Goal: Use online tool/utility: Use online tool/utility

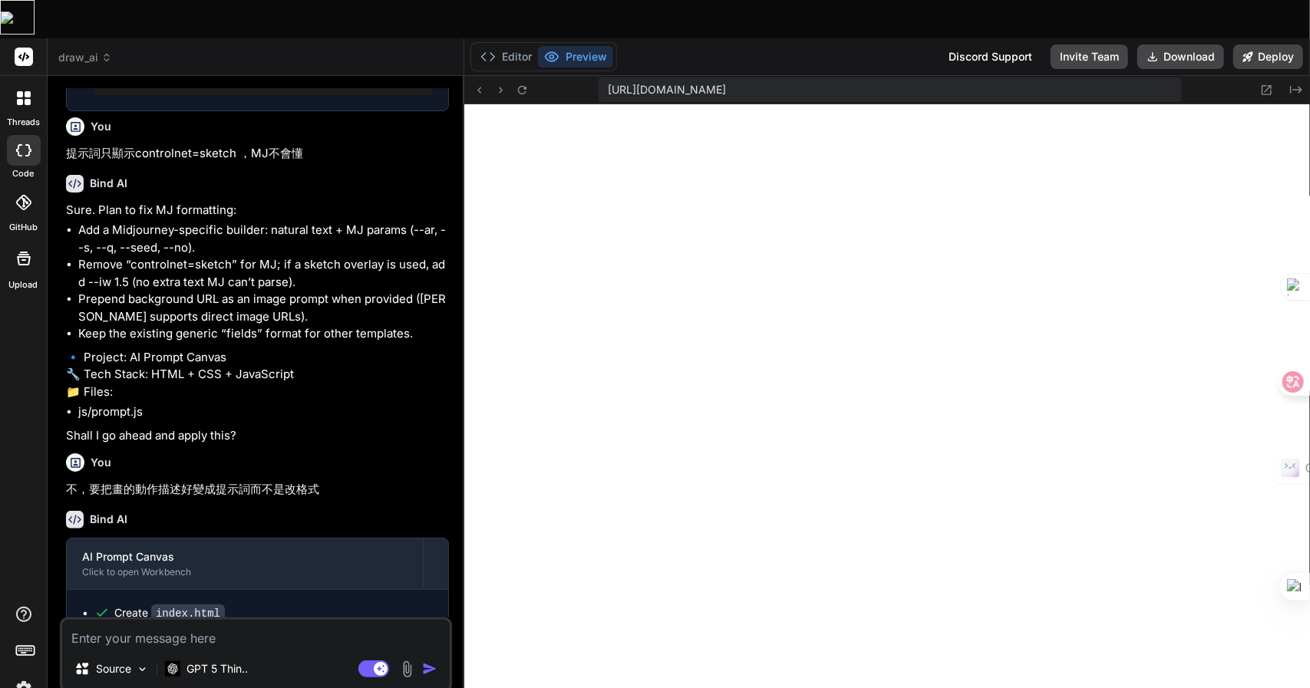
type textarea "x"
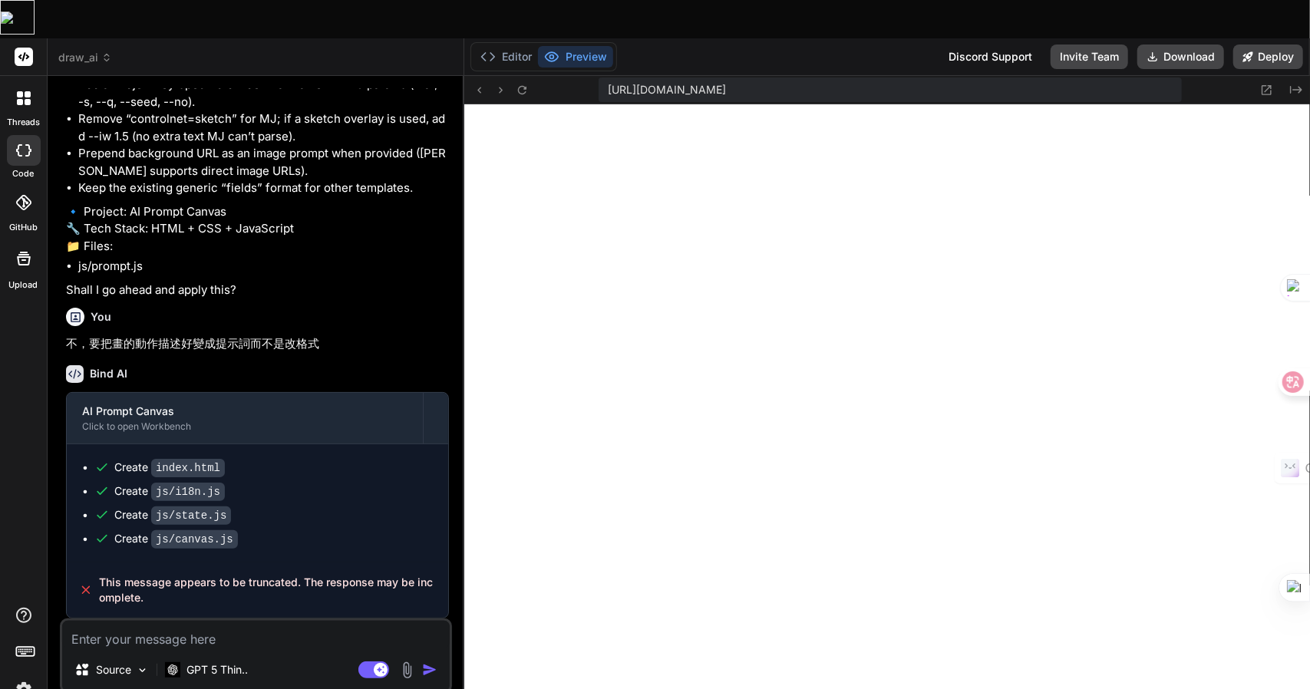
scroll to position [1166, 0]
type textarea "卜"
type textarea "x"
type textarea "卜口"
type textarea "x"
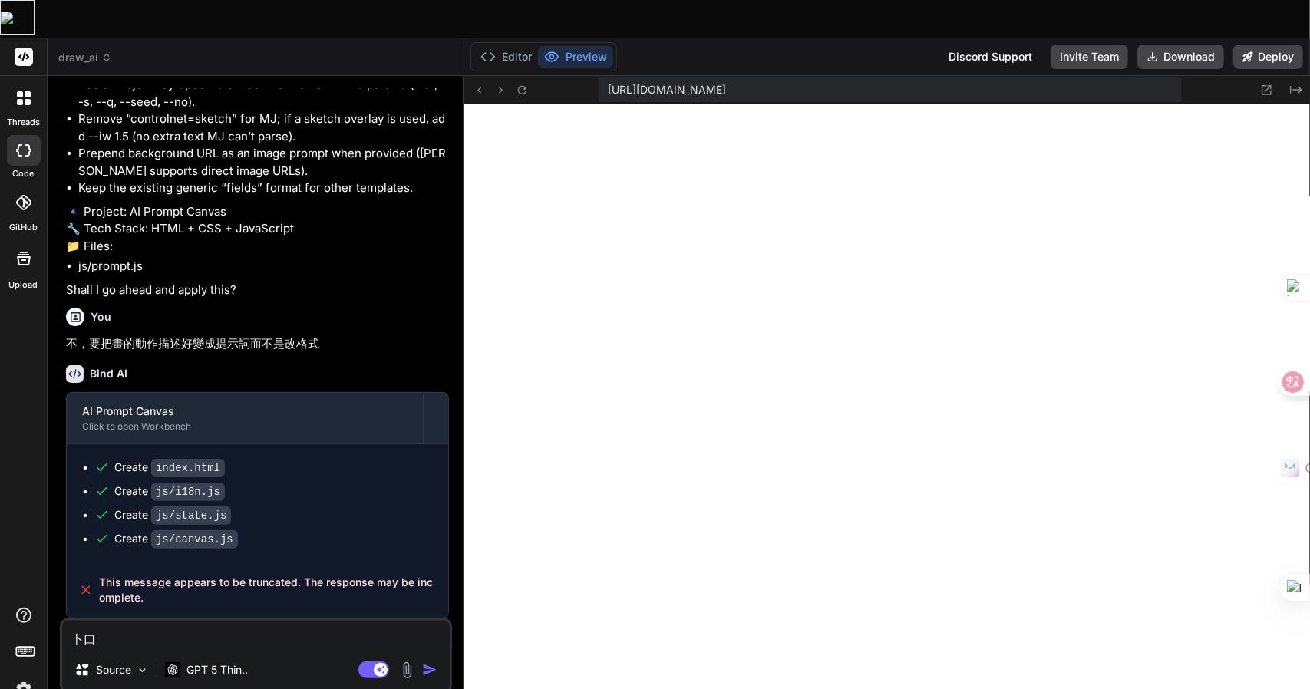
type textarea "卜口手"
type textarea "x"
type textarea "[PERSON_NAME]"
type textarea "x"
type textarea "[PERSON_NAME]"
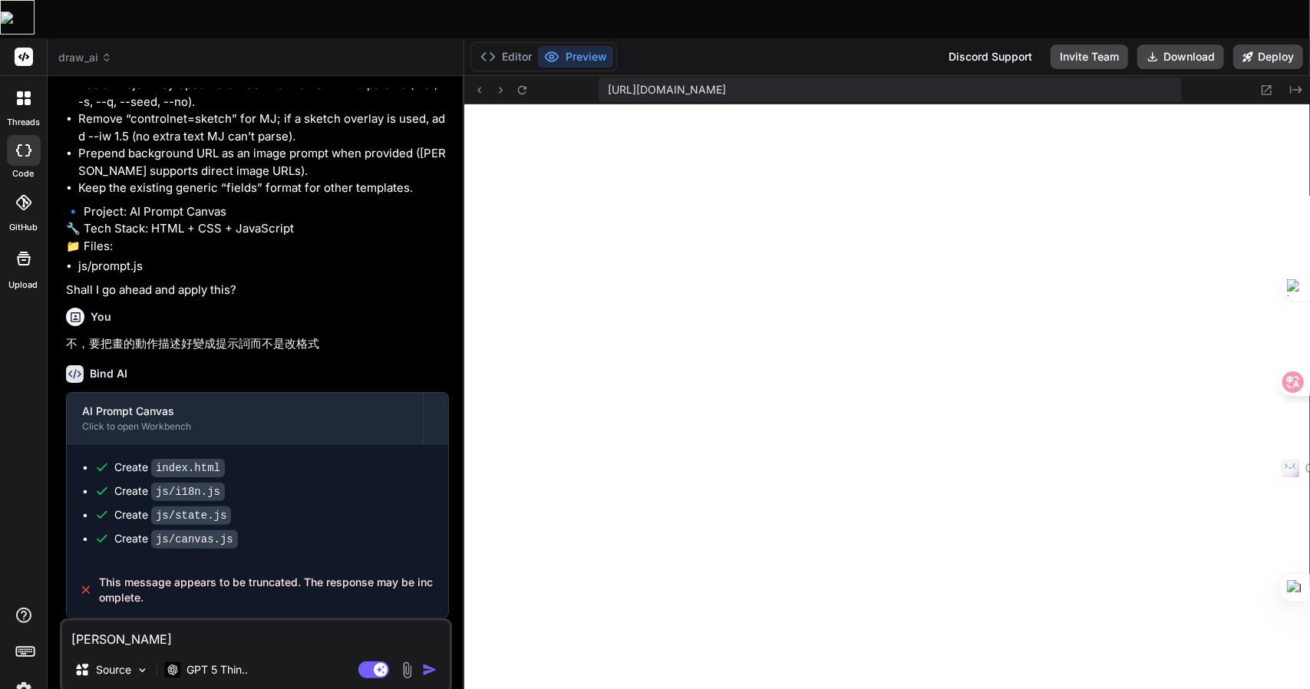
type textarea "x"
type textarea "請"
type textarea "x"
type textarea "請女"
type textarea "x"
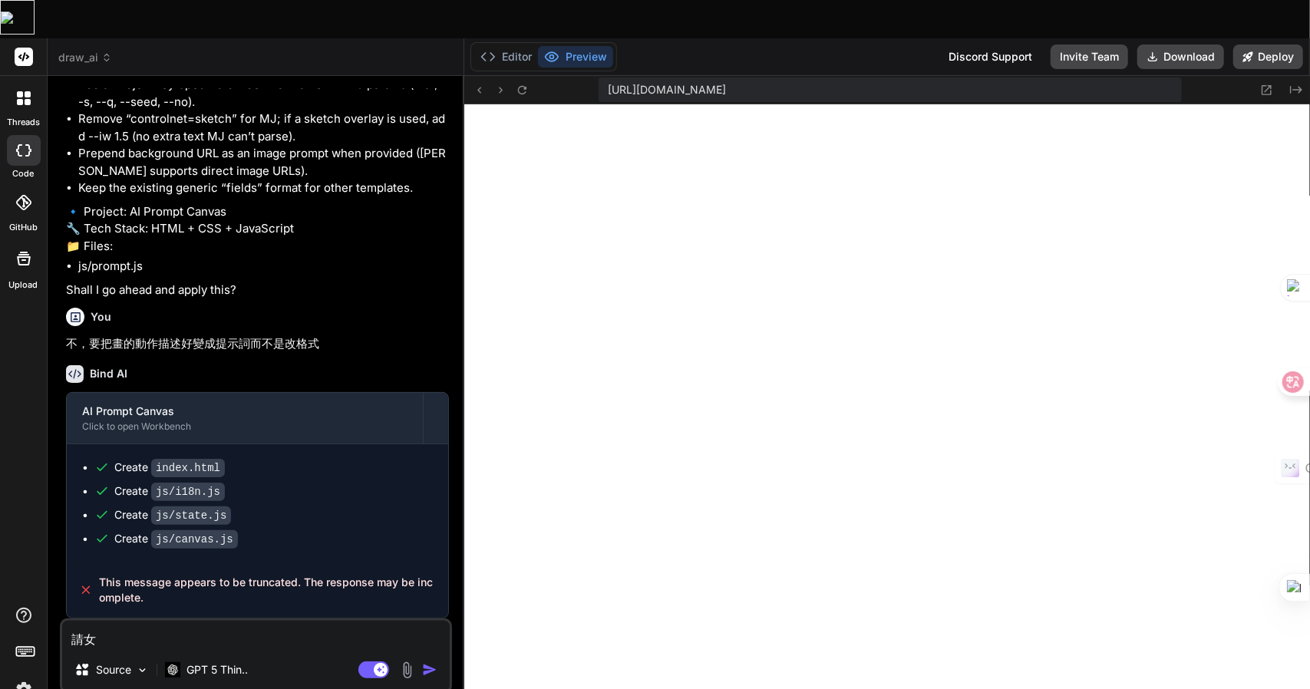
type textarea "請女火"
type textarea "x"
type textarea "請女火女"
type textarea "x"
type textarea "請女火女[PERSON_NAME]"
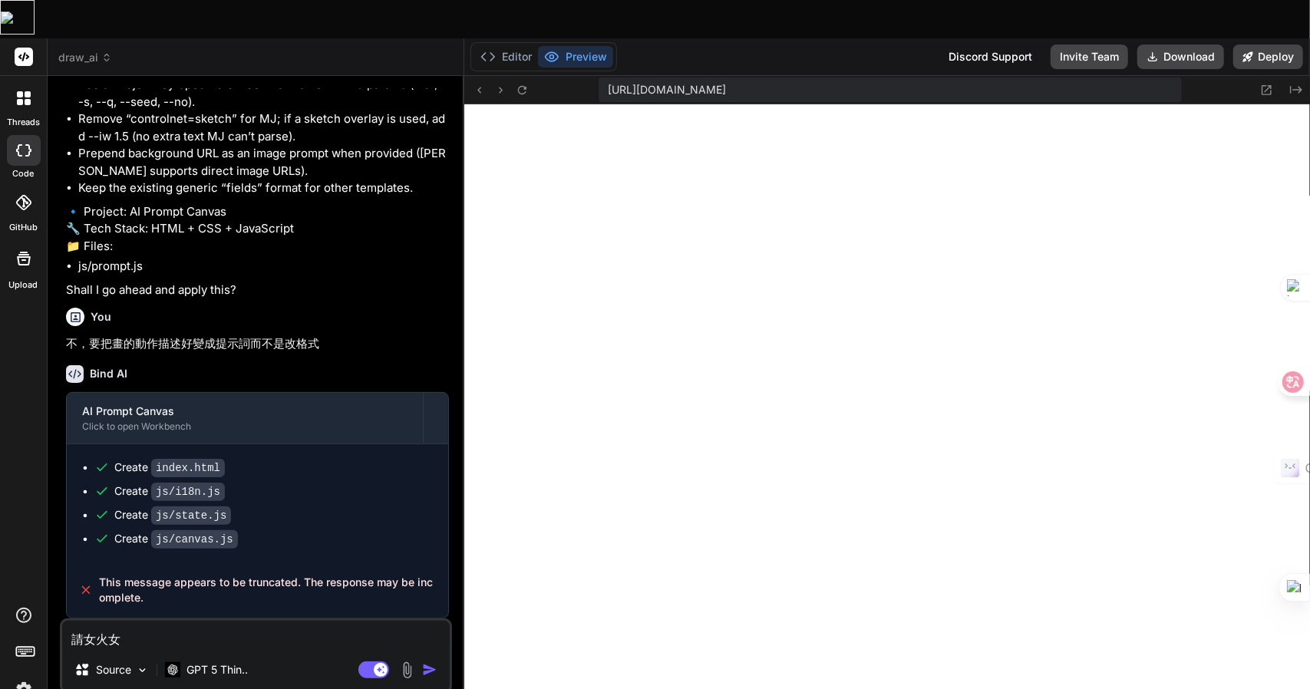
type textarea "x"
type textarea "請女火女[PERSON_NAME]戈"
type textarea "x"
type textarea "請女"
type textarea "x"
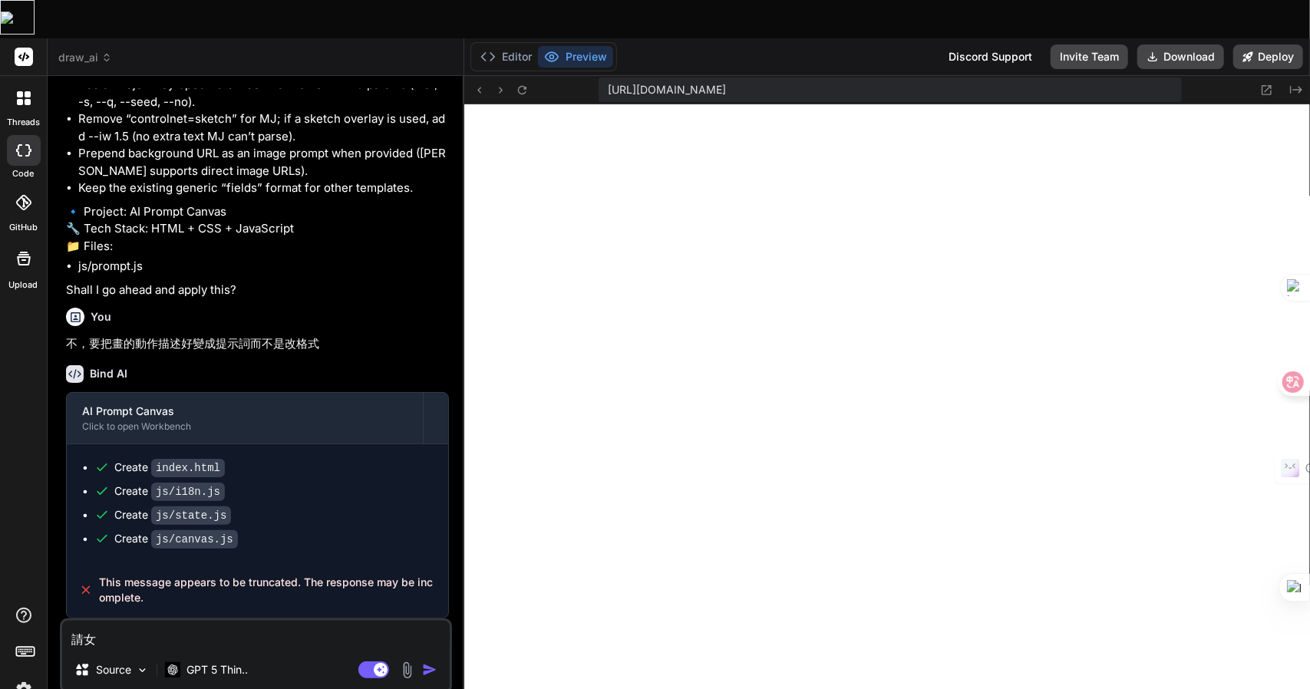
type textarea "請女火"
type textarea "x"
type textarea "請女"
type textarea "x"
type textarea "請"
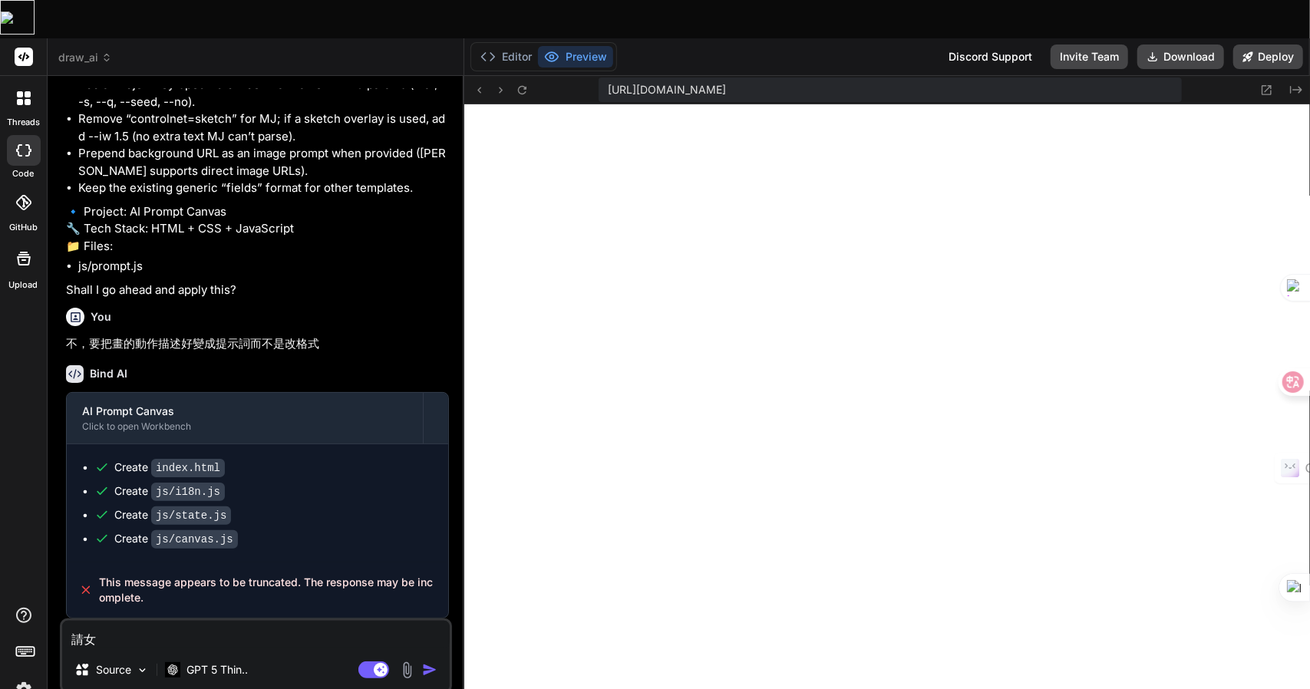
type textarea "x"
type textarea "請女"
type textarea "x"
type textarea "請女火"
type textarea "x"
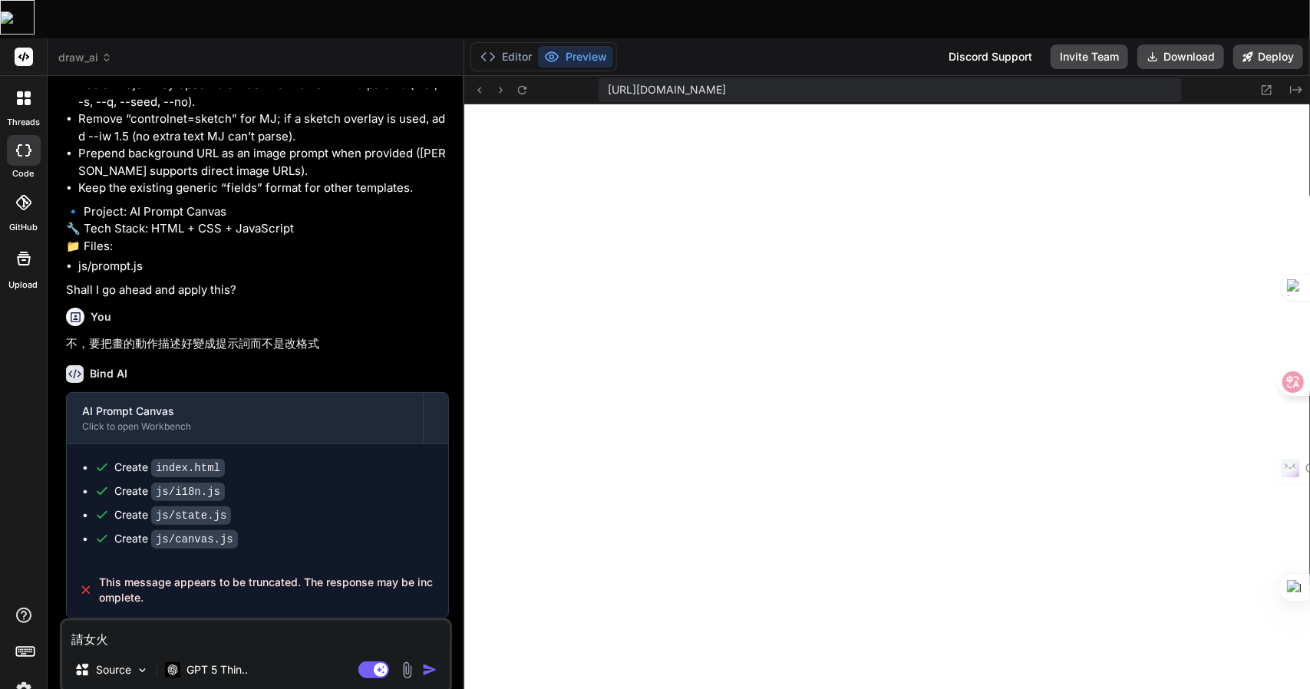
type textarea "請女火女"
type textarea "x"
type textarea "請女火女[PERSON_NAME]"
type textarea "x"
type textarea "請女火女[PERSON_NAME]戈"
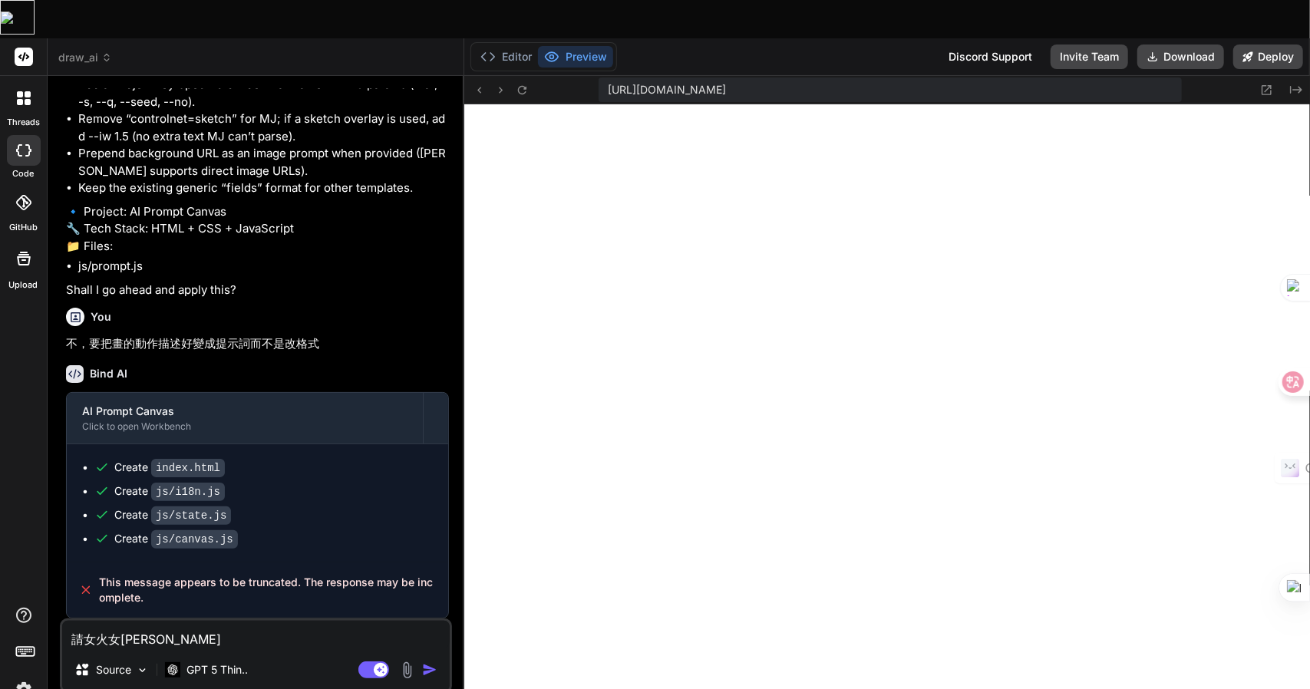
type textarea "x"
type textarea "請女"
type textarea "x"
type textarea "請女火"
type textarea "x"
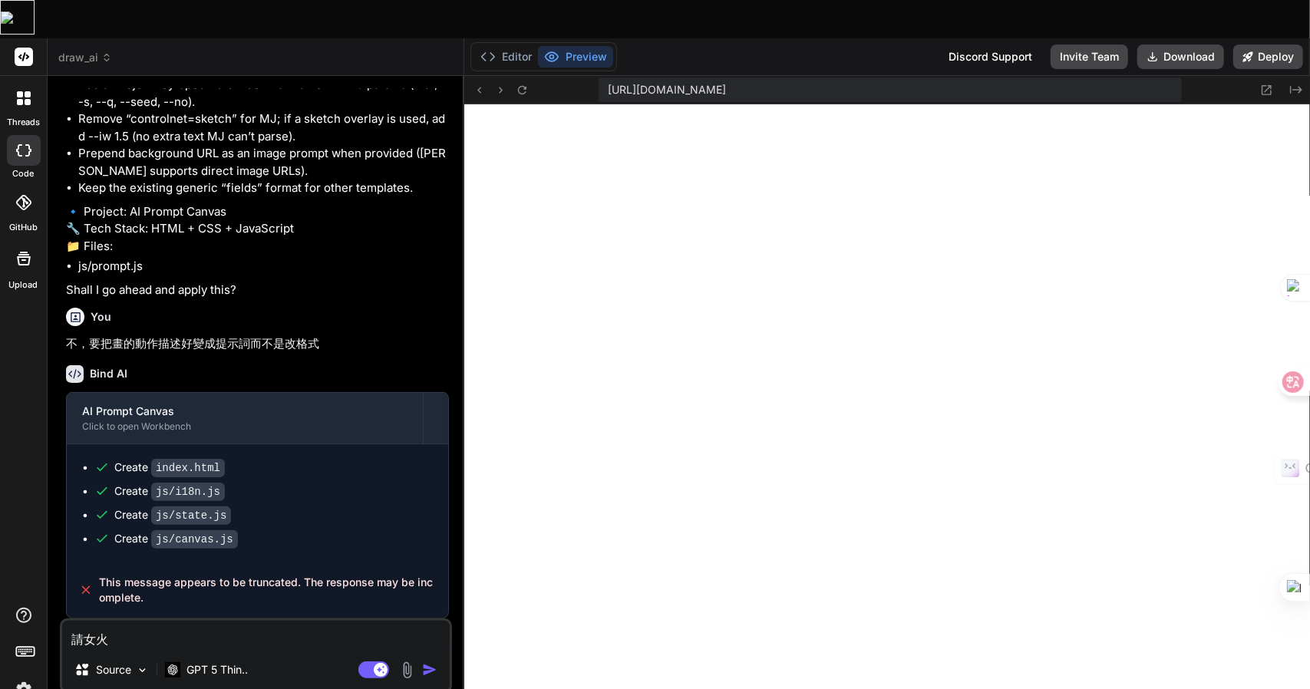
type textarea "請女火女"
type textarea "x"
type textarea "請女火女女"
type textarea "x"
type textarea "請女火女女[PERSON_NAME]"
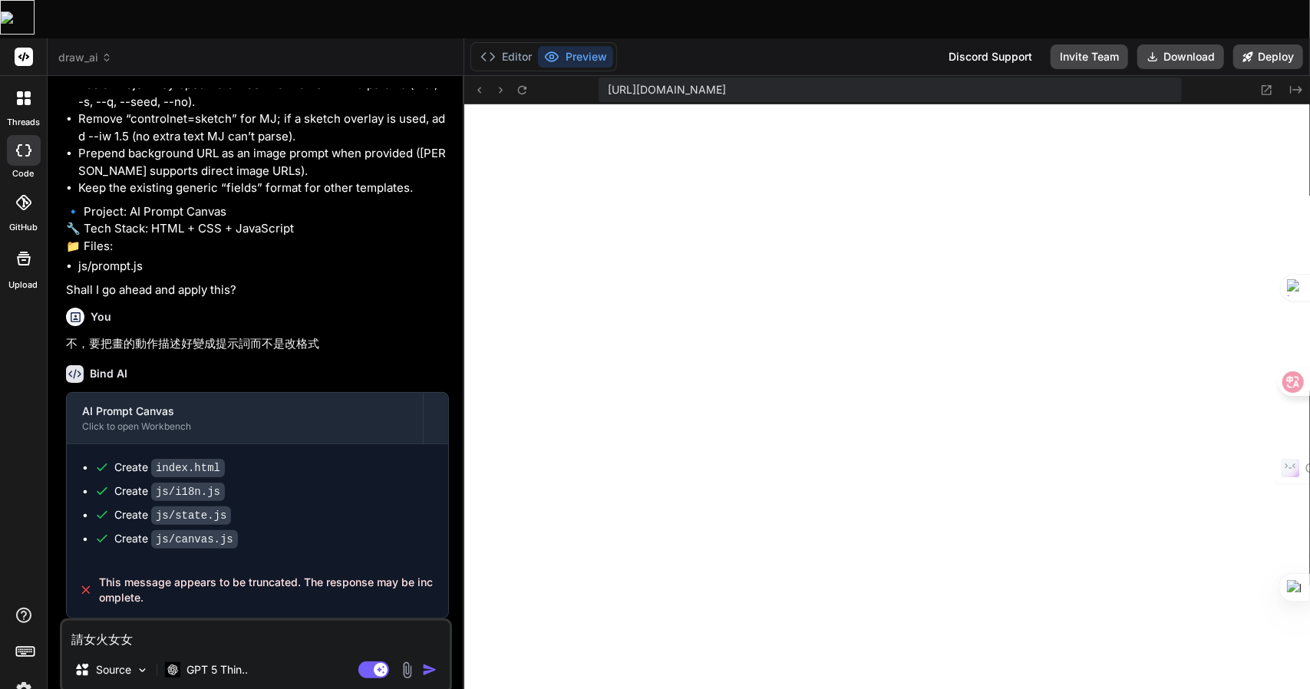
type textarea "x"
type textarea "請繼"
type textarea "x"
type textarea "請繼女"
type textarea "x"
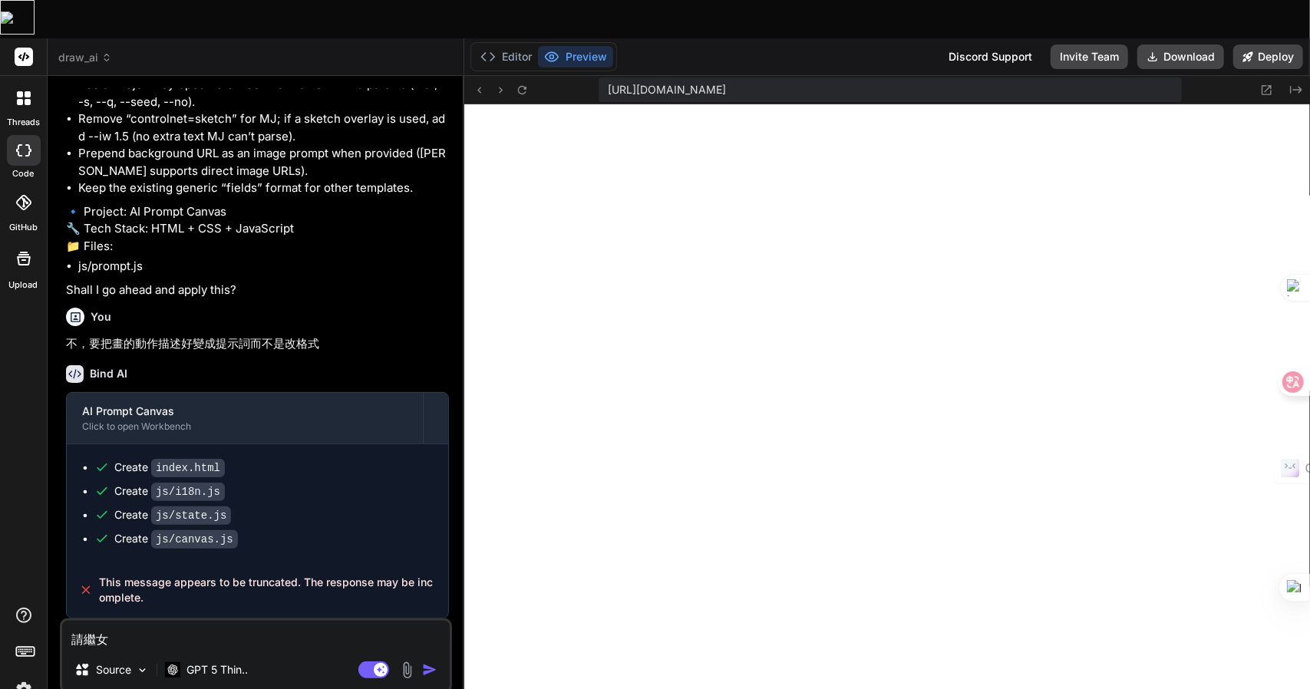
type textarea "請繼女火"
type textarea "x"
type textarea "請繼女火土"
type textarea "x"
type textarea "請繼女火土田"
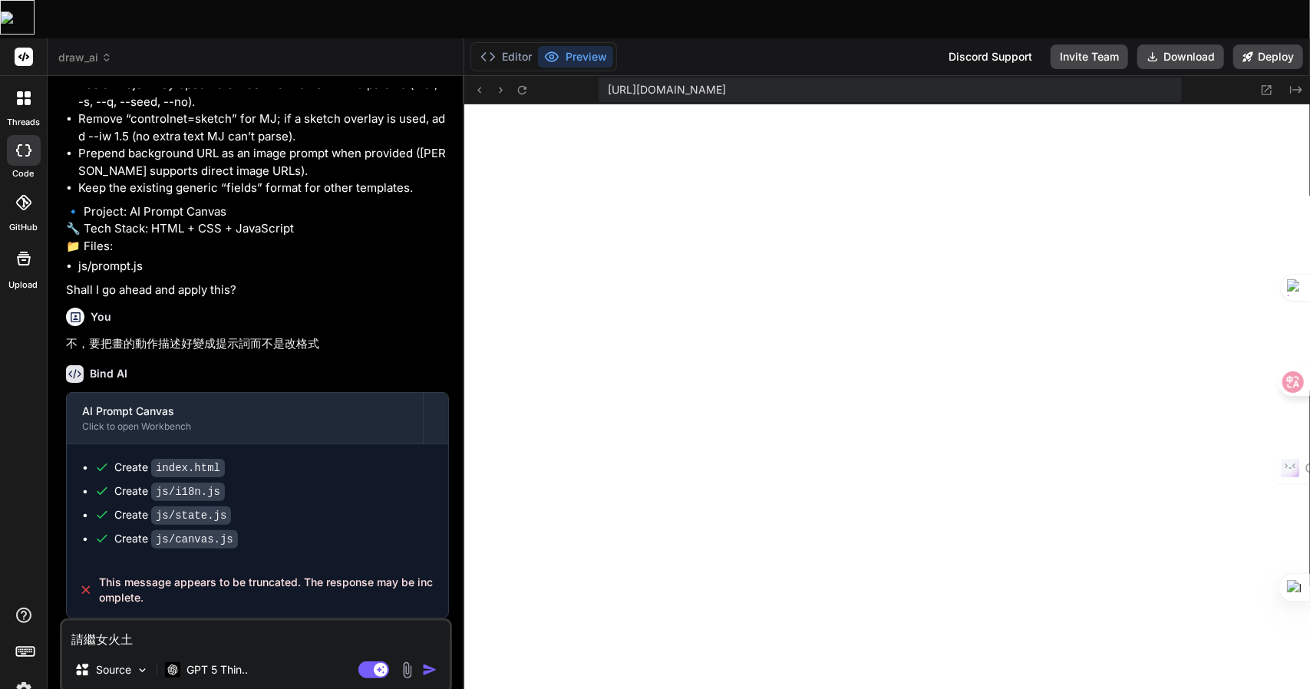
type textarea "x"
type textarea "請繼女火[PERSON_NAME]"
type textarea "x"
type textarea "請繼續"
type textarea "x"
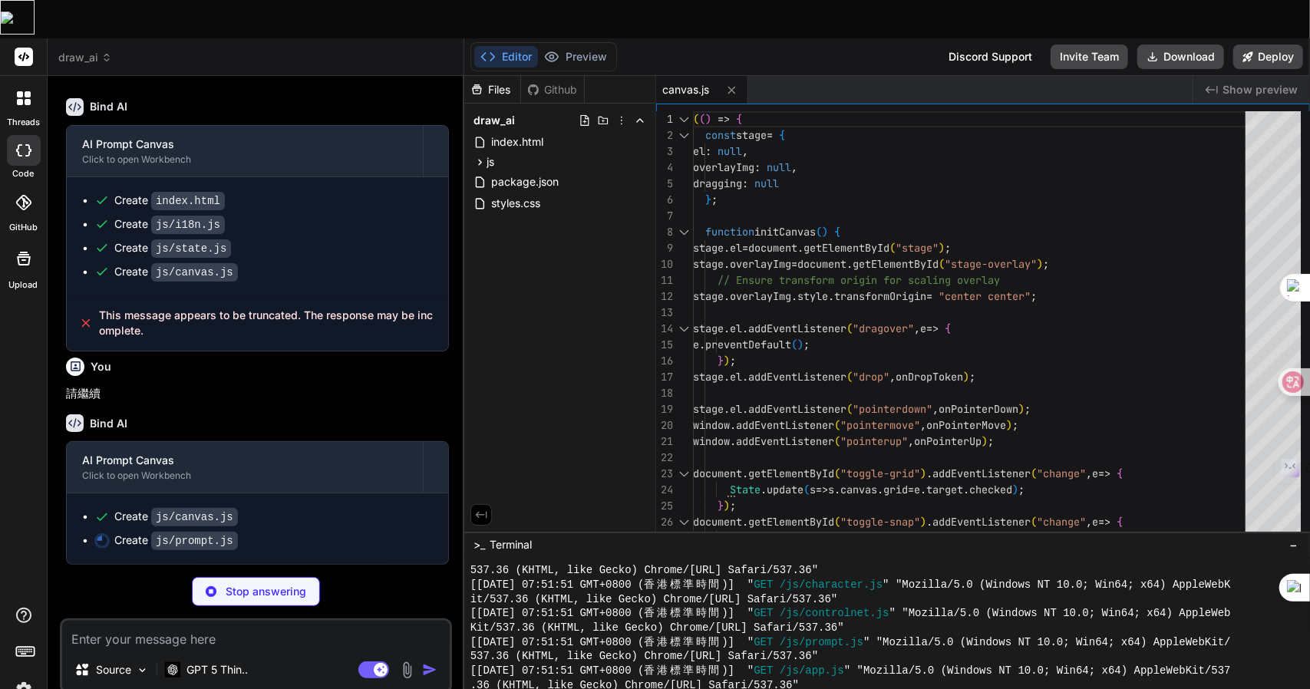
scroll to position [1431, 0]
type textarea "x"
type textarea "return `${zh} / ${en}`; } window.Prompt = { initPrompt, buildPrompt }; })();"
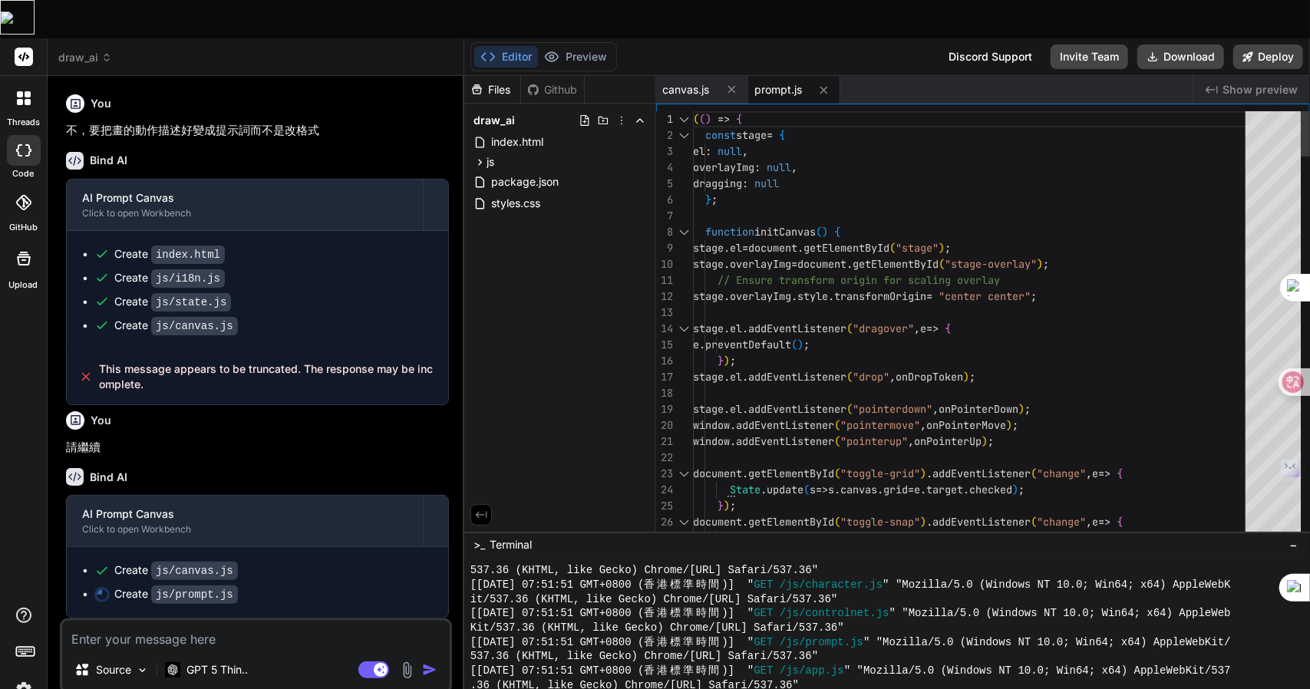
type textarea "x"
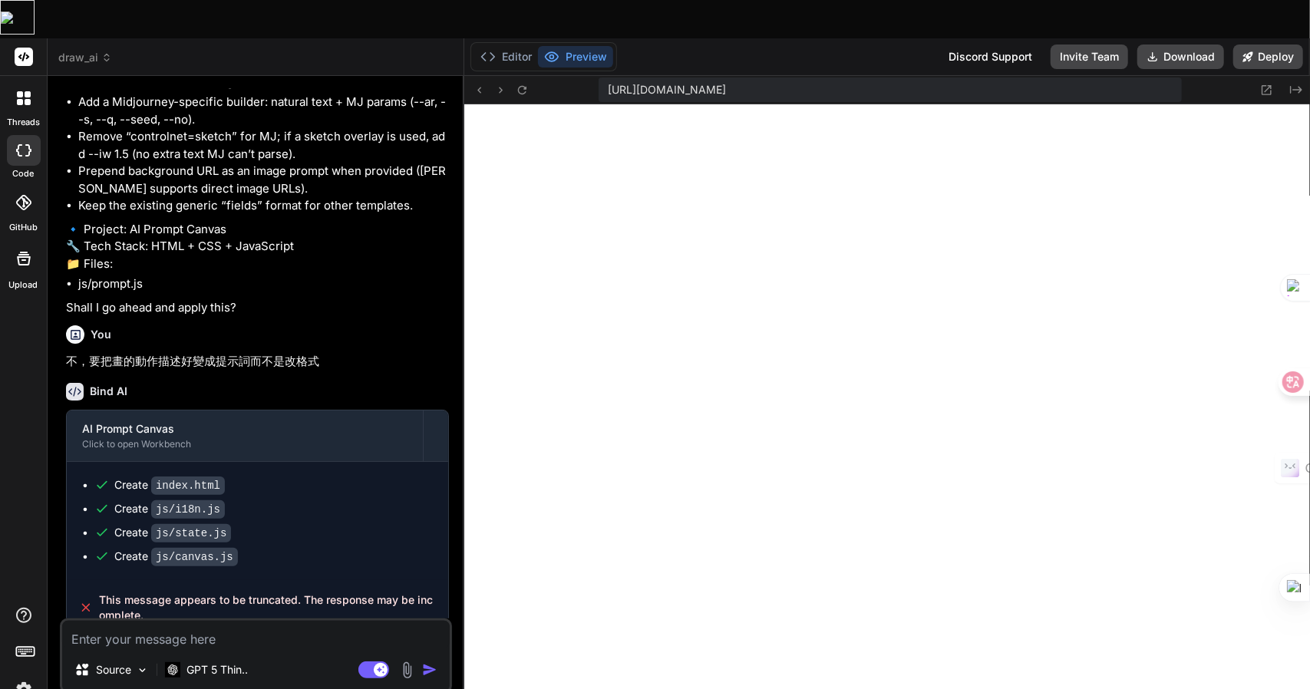
scroll to position [1051, 0]
click at [368, 440] on div "Bind AI AI Prompt Canvas Click to open Workbench Create index.html Create js/i1…" at bounding box center [257, 503] width 383 height 265
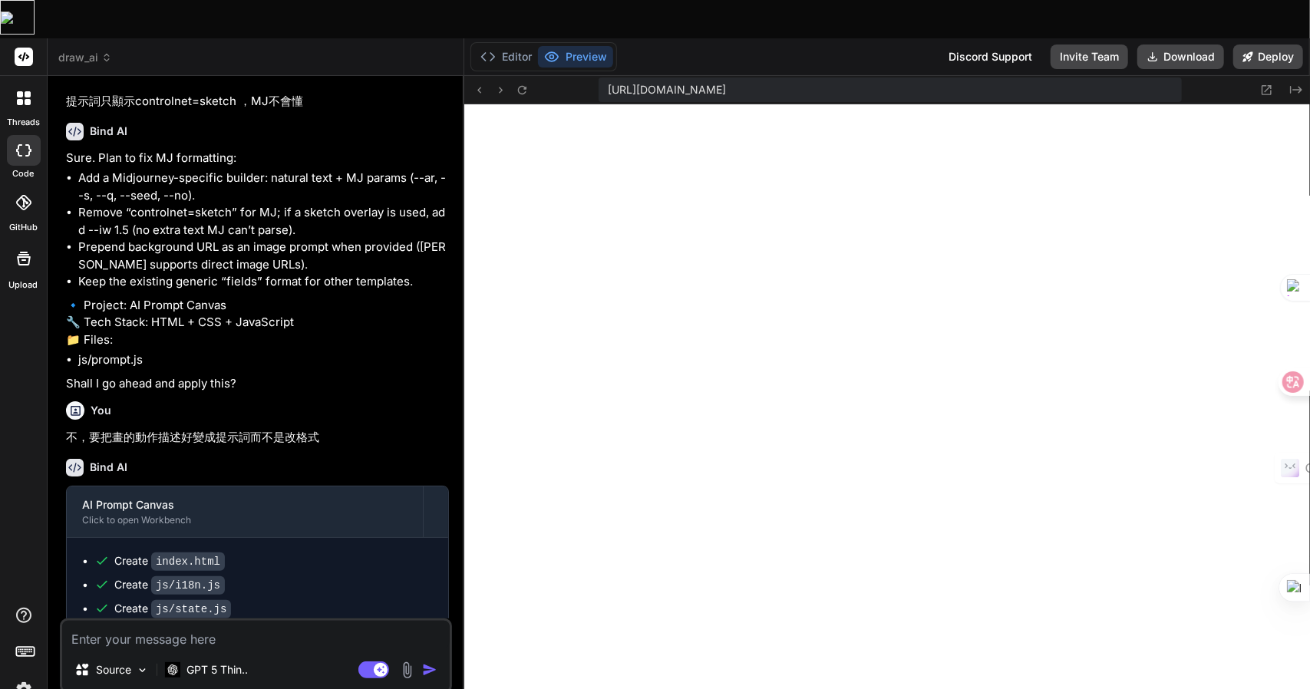
scroll to position [974, 0]
click at [398, 351] on p "🔹 Project: AI Prompt Canvas 🔧 Tech Stack: HTML + CSS + JavaScript 📁 Files:" at bounding box center [257, 324] width 383 height 52
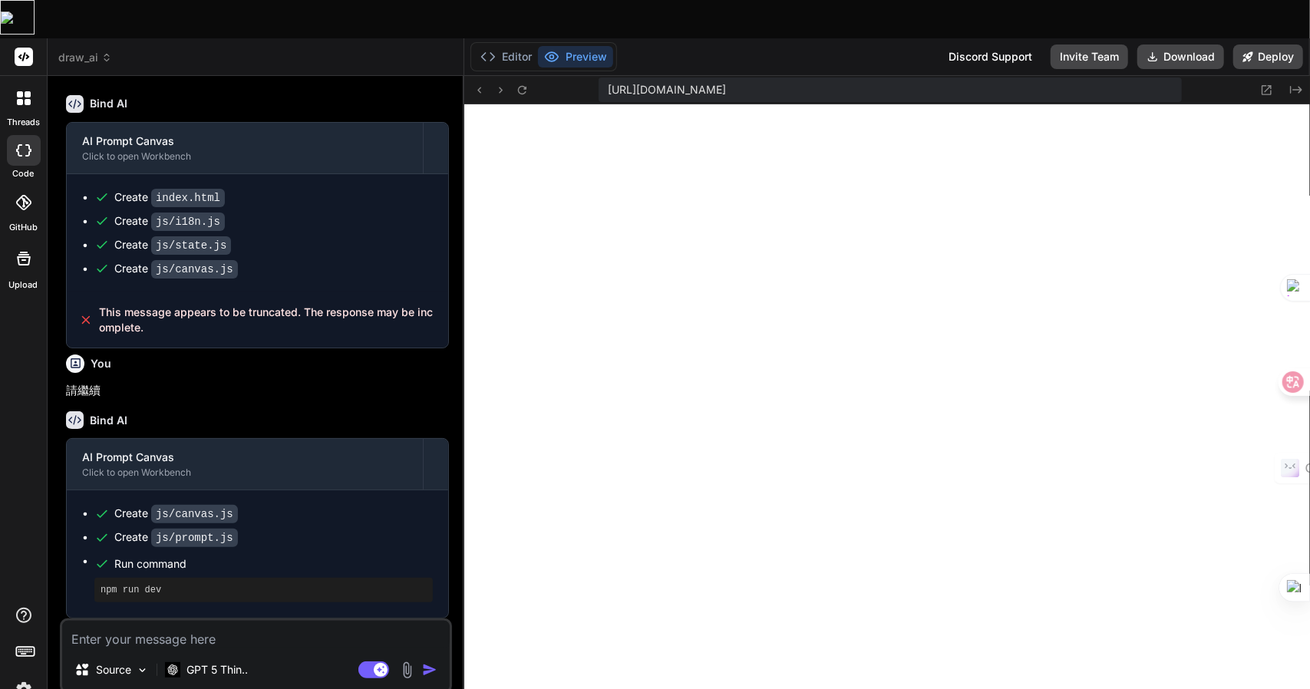
scroll to position [1435, 0]
click at [1266, 84] on icon at bounding box center [1266, 90] width 13 height 13
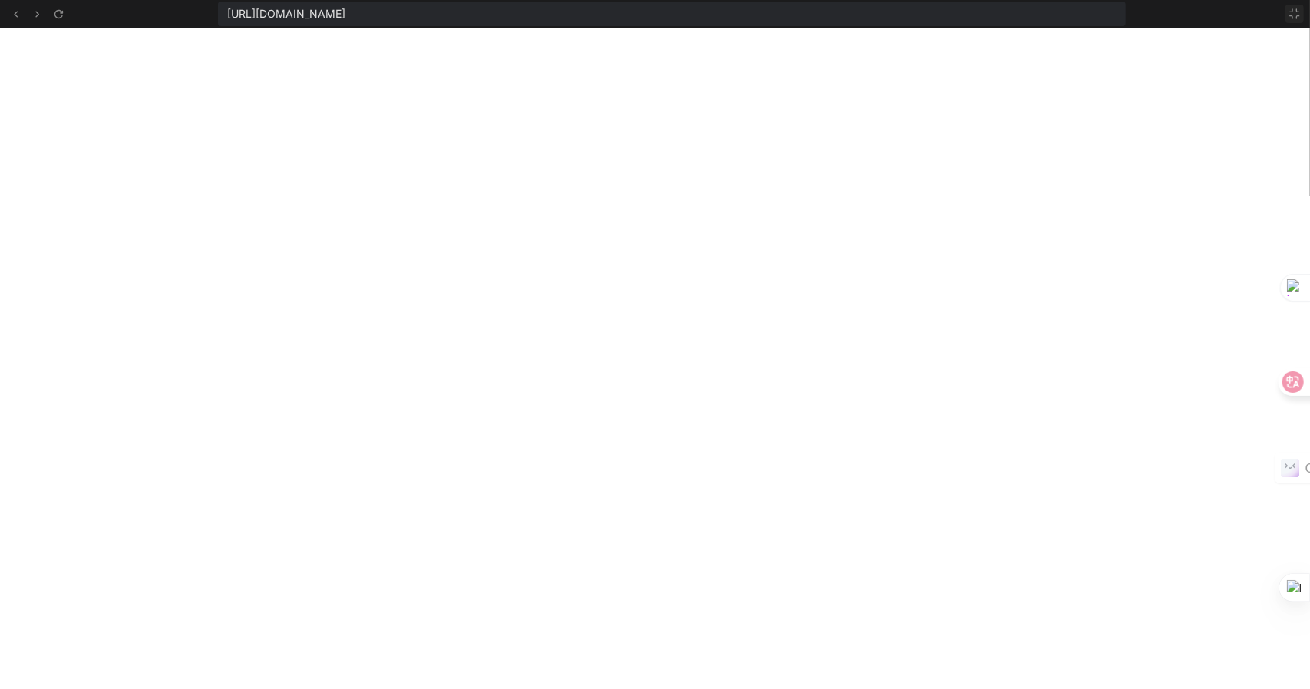
click at [1290, 12] on icon at bounding box center [1294, 14] width 12 height 12
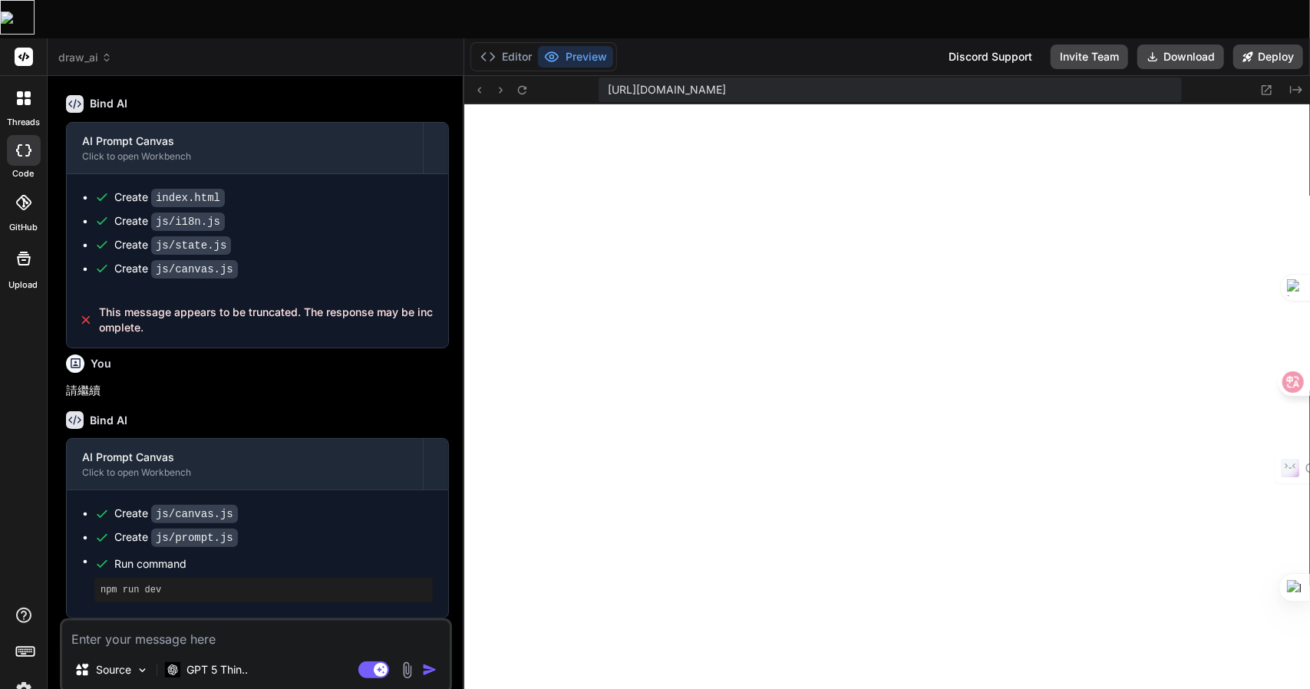
scroll to position [1818, 0]
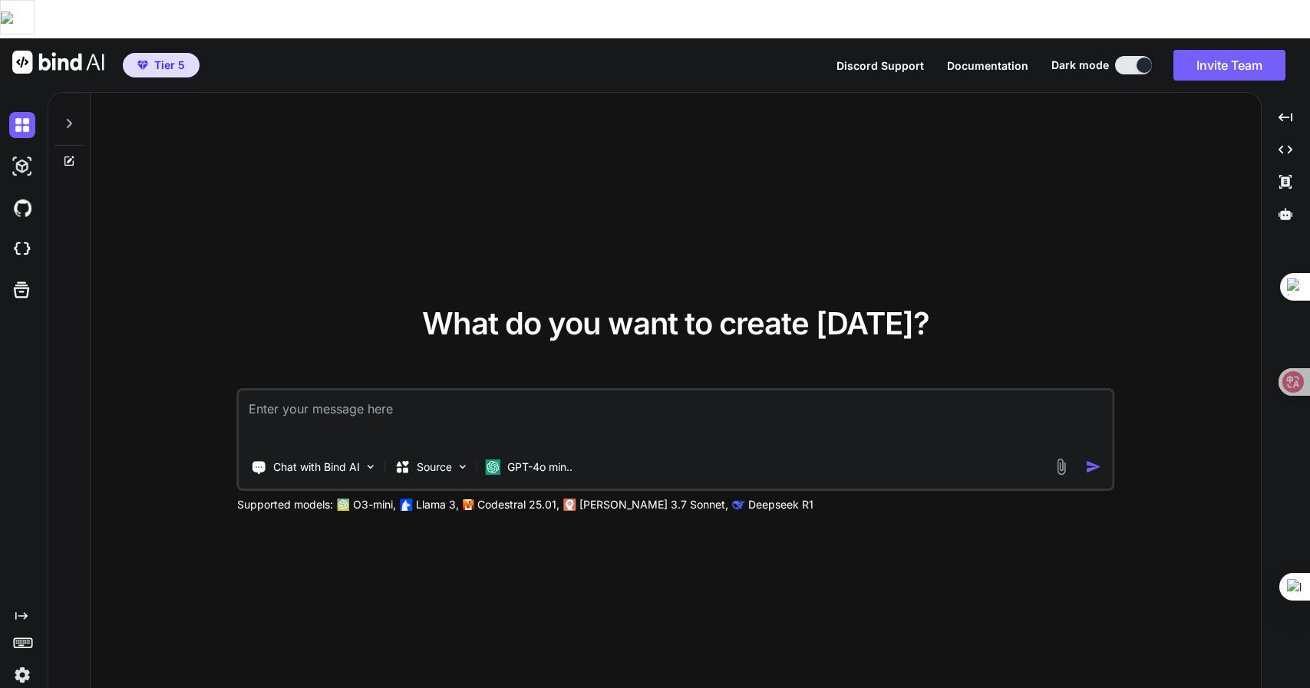
type textarea "x"
